Goal: Task Accomplishment & Management: Use online tool/utility

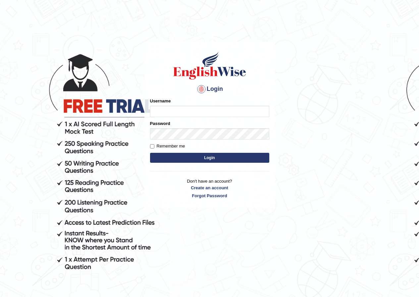
click at [219, 111] on input "Username" at bounding box center [209, 111] width 119 height 11
click at [316, 146] on body "Login Please fix the following errors: Username Password Remember me Login Don'…" at bounding box center [209, 169] width 419 height 297
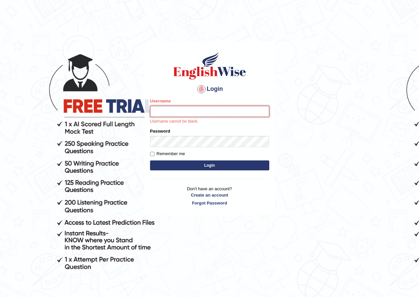
click at [194, 110] on input "Username" at bounding box center [209, 111] width 119 height 11
type input "s"
type input "sinan_parramatta"
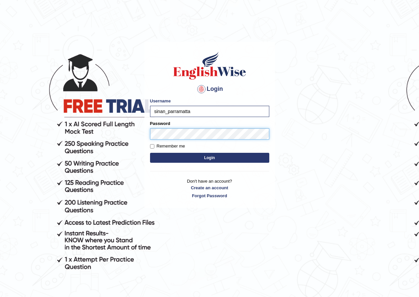
click at [150, 153] on button "Login" at bounding box center [209, 158] width 119 height 10
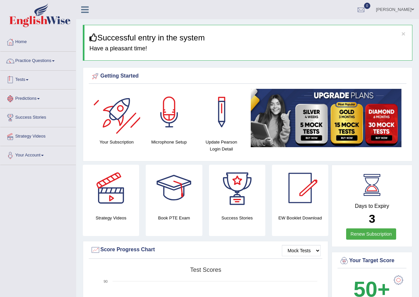
click at [37, 81] on link "Tests" at bounding box center [38, 79] width 76 height 17
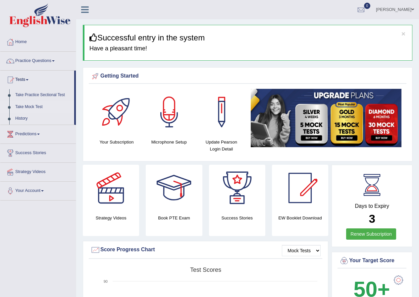
click at [30, 105] on link "Take Mock Test" at bounding box center [43, 107] width 62 height 12
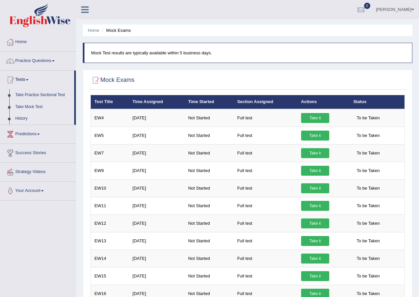
click at [22, 117] on link "History" at bounding box center [43, 119] width 62 height 12
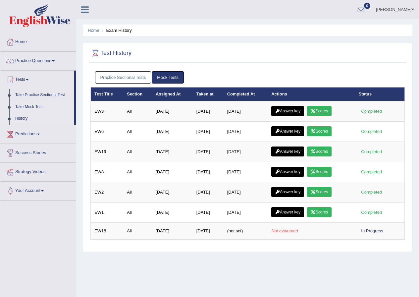
click at [23, 108] on link "Take Mock Test" at bounding box center [43, 107] width 62 height 12
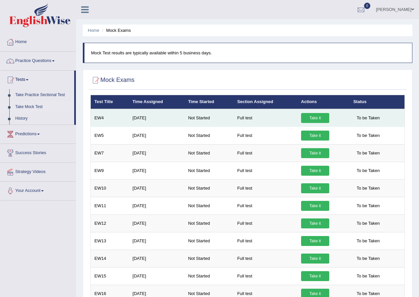
click at [320, 118] on link "Take it" at bounding box center [315, 118] width 28 height 10
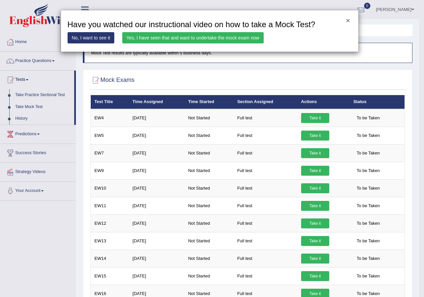
click at [347, 19] on button "×" at bounding box center [348, 20] width 4 height 7
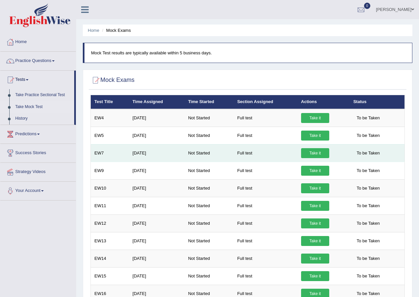
click at [312, 155] on link "Take it" at bounding box center [315, 153] width 28 height 10
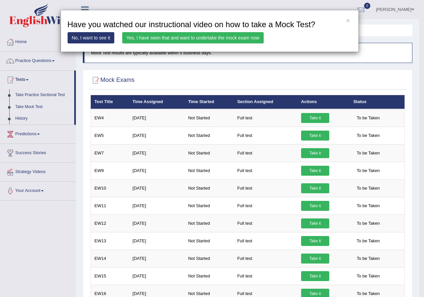
click at [243, 38] on link "Yes, I have seen that and want to undertake the mock exam now" at bounding box center [193, 37] width 142 height 11
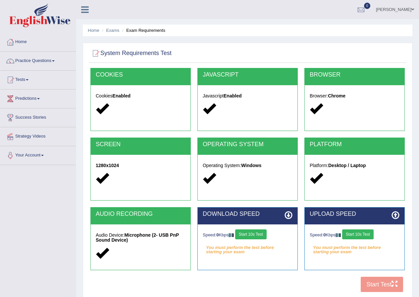
click at [256, 236] on button "Start 10s Test" at bounding box center [250, 234] width 31 height 10
click at [361, 235] on div "Speed: 0 Kbps Start 10s Test" at bounding box center [355, 235] width 90 height 12
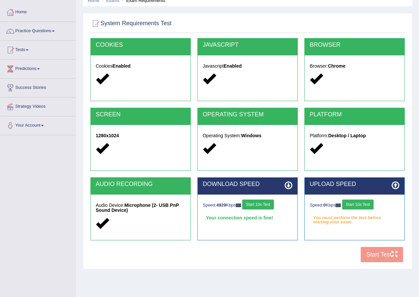
scroll to position [18, 0]
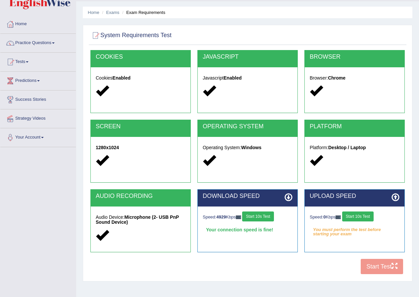
click at [364, 216] on button "Start 10s Test" at bounding box center [357, 217] width 31 height 10
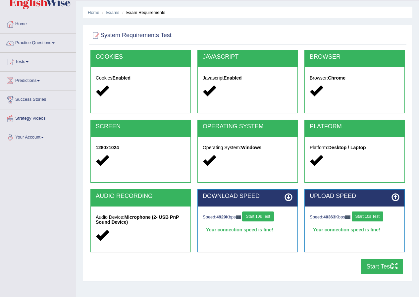
click at [364, 218] on button "Start 10s Test" at bounding box center [367, 217] width 31 height 10
click at [270, 218] on button "Start 10s Test" at bounding box center [257, 217] width 31 height 10
click at [262, 219] on button "Start 10s Test" at bounding box center [257, 217] width 31 height 10
click at [253, 219] on button "Start 10s Test" at bounding box center [257, 217] width 31 height 10
click at [383, 268] on button "Start Test" at bounding box center [382, 266] width 42 height 15
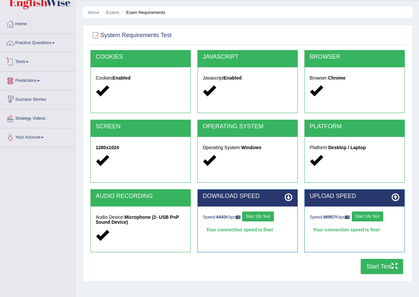
click at [25, 60] on link "Tests" at bounding box center [38, 61] width 76 height 17
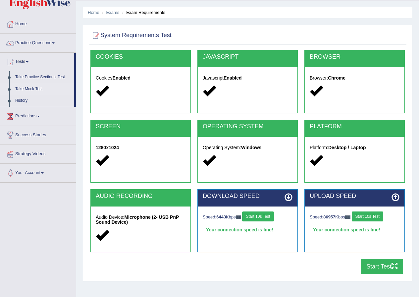
click at [28, 89] on link "Take Mock Test" at bounding box center [43, 89] width 62 height 12
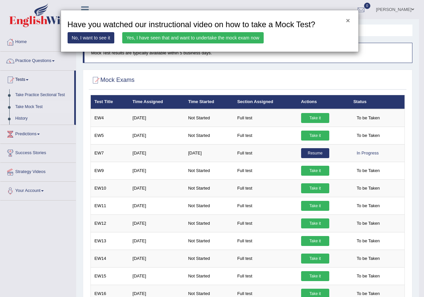
click at [348, 19] on button "×" at bounding box center [348, 20] width 4 height 7
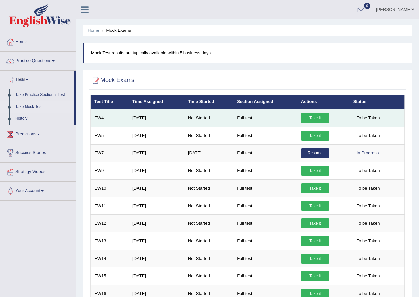
click at [311, 119] on link "Take it" at bounding box center [315, 118] width 28 height 10
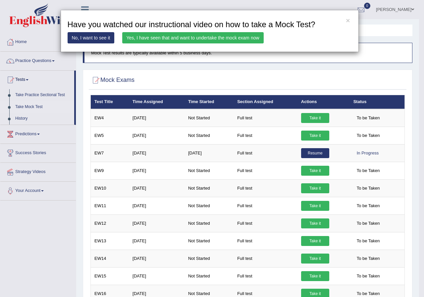
click at [250, 34] on link "Yes, I have seen that and want to undertake the mock exam now" at bounding box center [193, 37] width 142 height 11
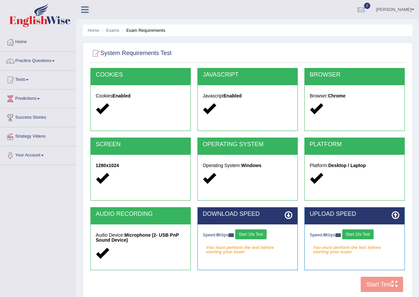
click at [254, 234] on button "Start 10s Test" at bounding box center [250, 234] width 31 height 10
click at [359, 237] on button "Start 10s Test" at bounding box center [357, 234] width 31 height 10
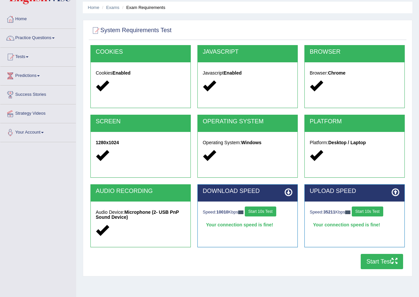
scroll to position [33, 0]
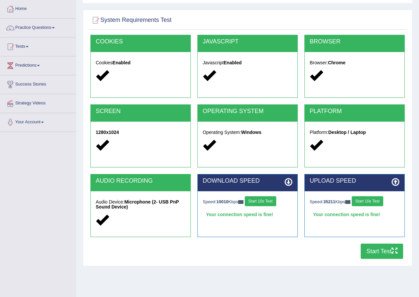
click at [383, 255] on button "Start Test" at bounding box center [382, 251] width 42 height 15
